Goal: Task Accomplishment & Management: Use online tool/utility

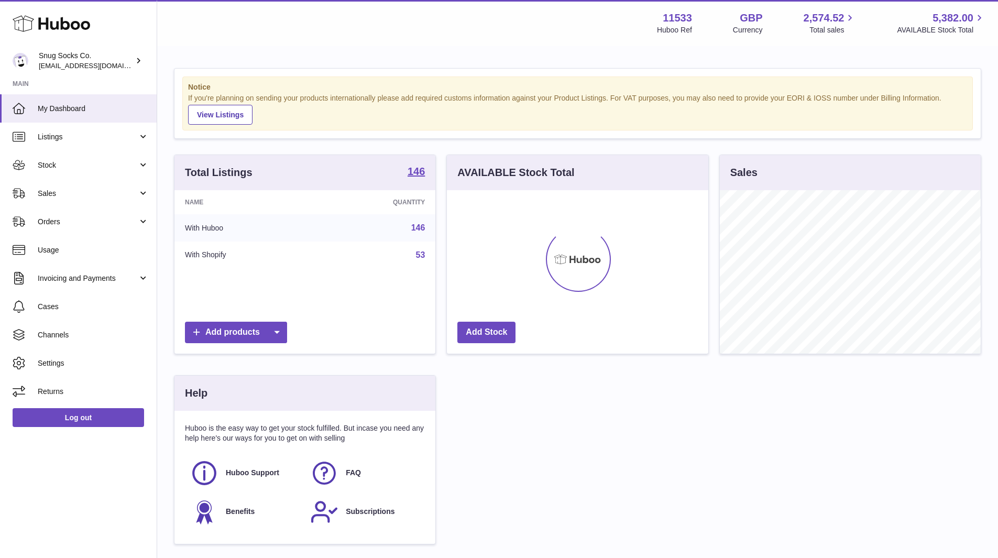
scroll to position [164, 262]
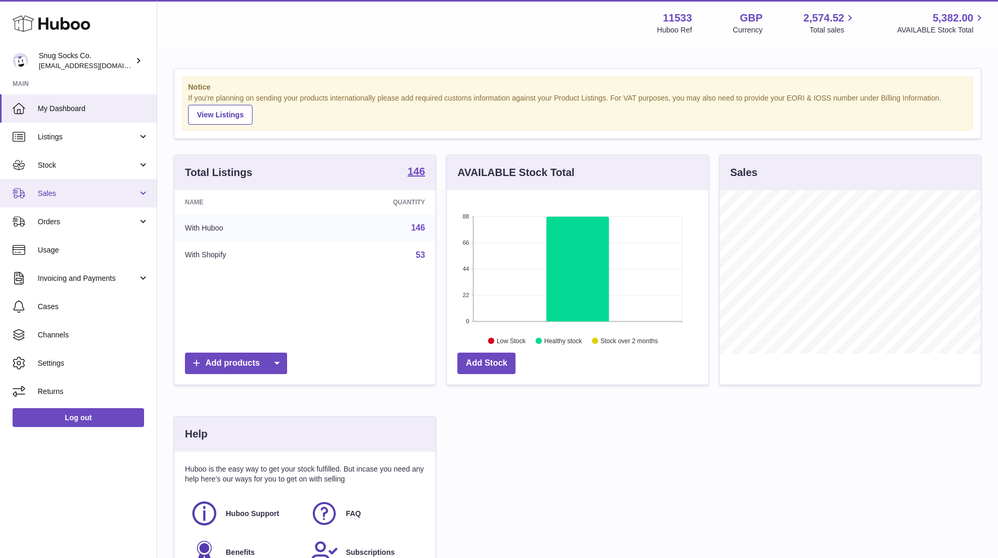
click at [71, 192] on span "Sales" at bounding box center [88, 194] width 100 height 10
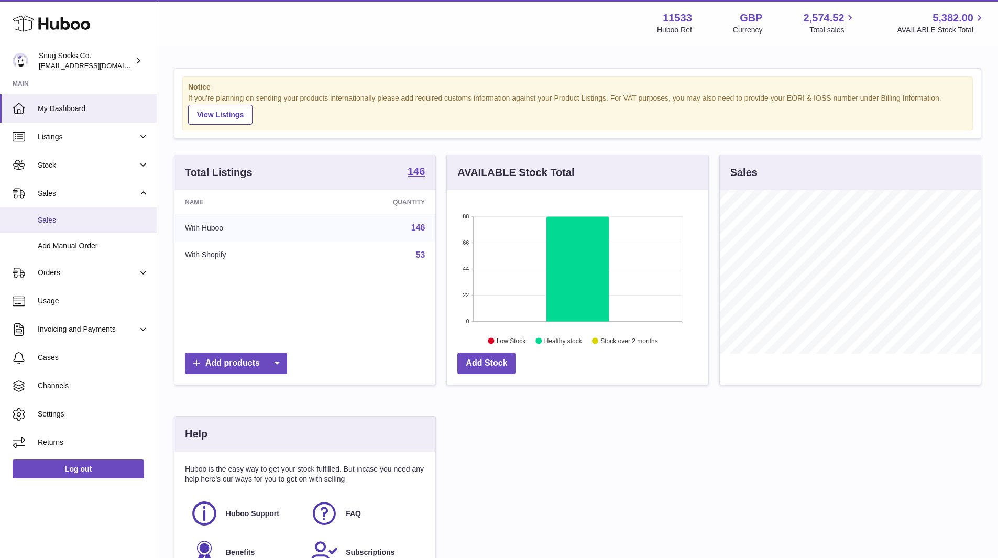
click at [83, 218] on span "Sales" at bounding box center [93, 220] width 111 height 10
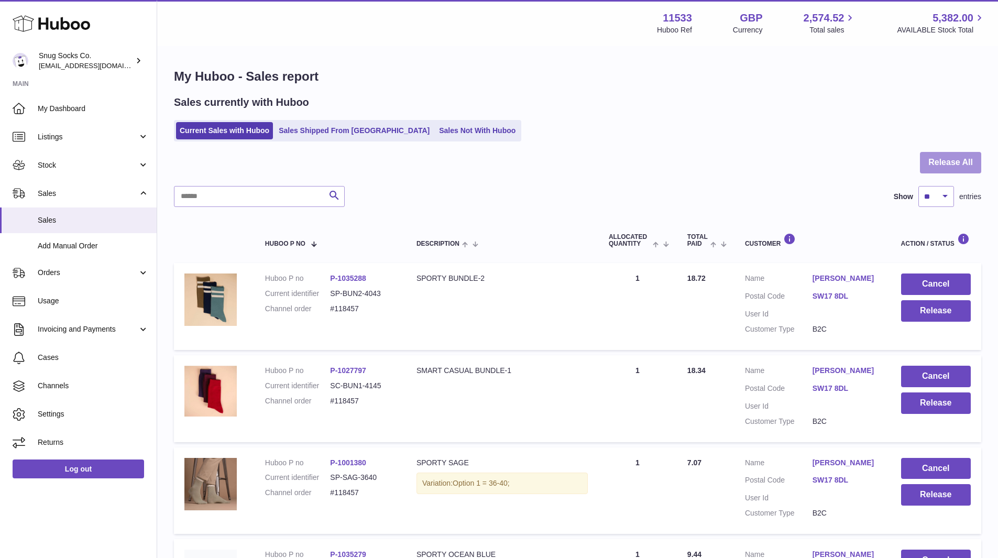
click at [947, 170] on button "Release All" at bounding box center [950, 162] width 61 height 21
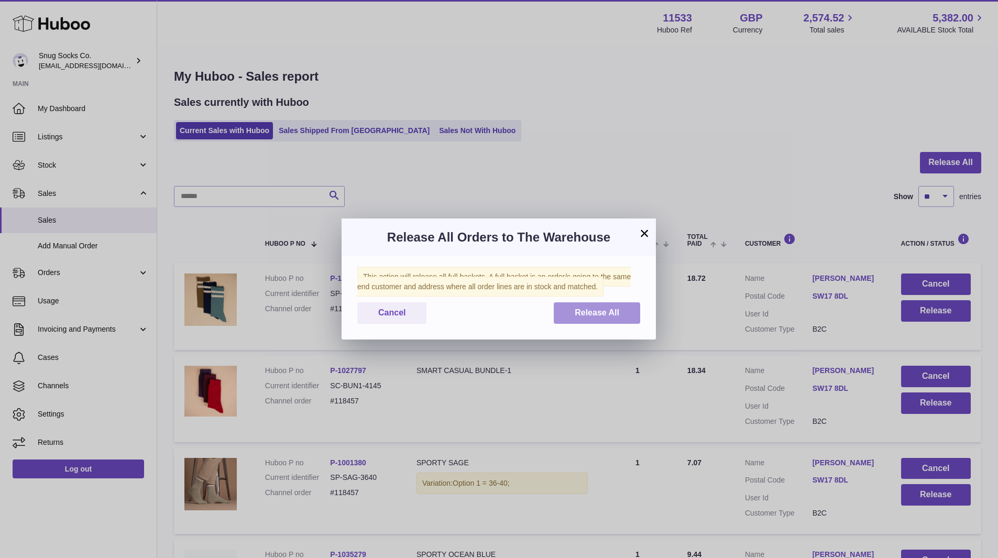
click at [602, 312] on span "Release All" at bounding box center [597, 312] width 45 height 9
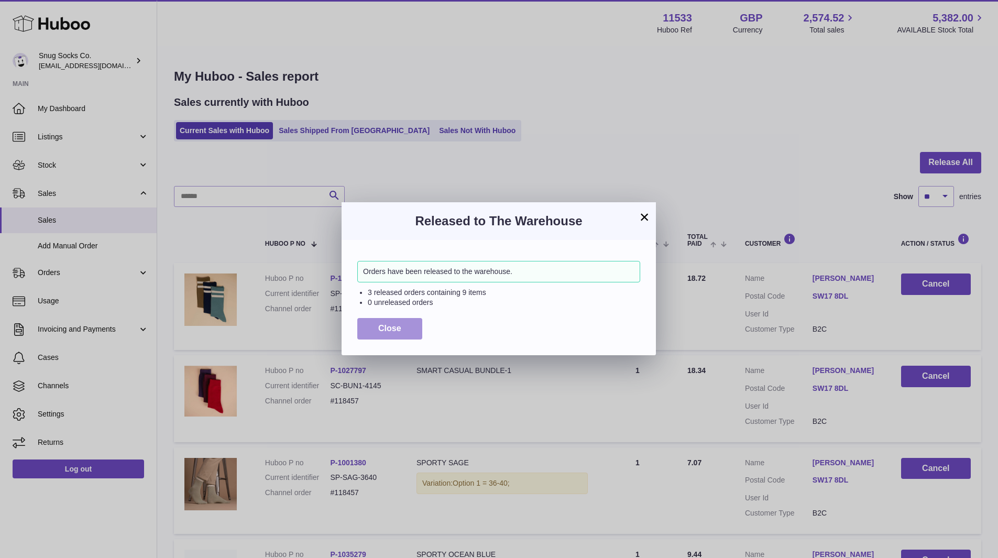
click at [391, 330] on span "Close" at bounding box center [389, 328] width 23 height 9
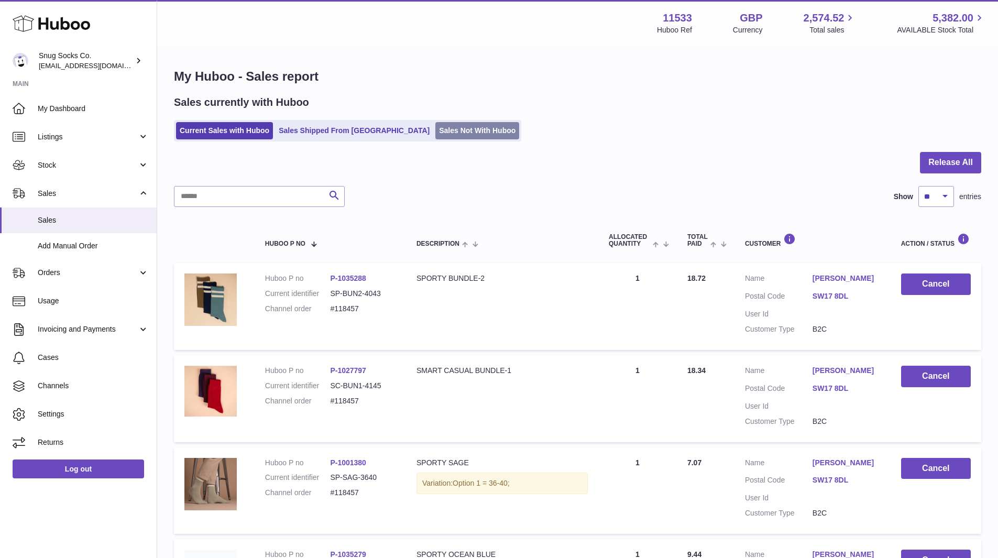
click at [436, 133] on link "Sales Not With Huboo" at bounding box center [478, 130] width 84 height 17
